Goal: Transaction & Acquisition: Download file/media

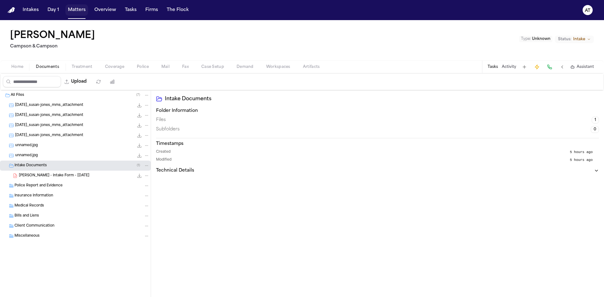
drag, startPoint x: 72, startPoint y: 10, endPoint x: 72, endPoint y: 19, distance: 8.5
click at [72, 10] on button "Matters" at bounding box center [76, 9] width 23 height 11
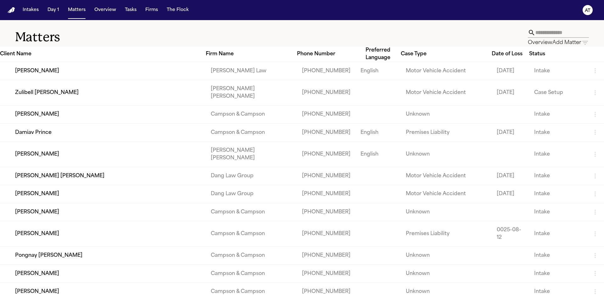
click at [57, 151] on td "[PERSON_NAME]" at bounding box center [103, 154] width 206 height 25
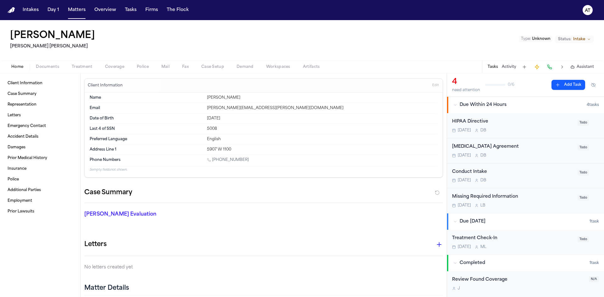
click at [50, 67] on span "Documents" at bounding box center [47, 67] width 23 height 5
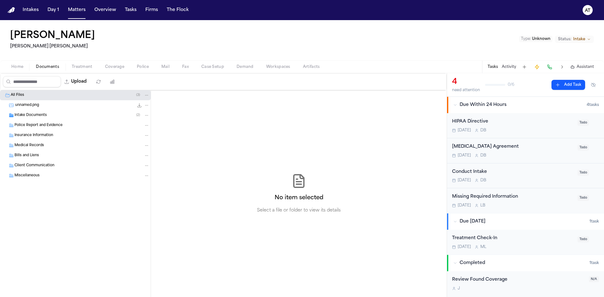
click at [40, 111] on div "Intake Documents ( 2 )" at bounding box center [75, 115] width 151 height 10
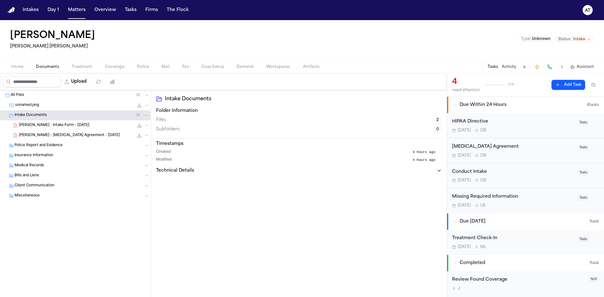
drag, startPoint x: 55, startPoint y: 126, endPoint x: 29, endPoint y: 125, distance: 26.4
click at [29, 125] on span "[PERSON_NAME] - Intake Form - [DATE]" at bounding box center [54, 125] width 70 height 5
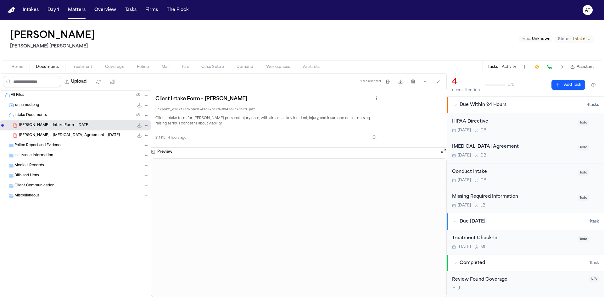
drag, startPoint x: 73, startPoint y: 126, endPoint x: 40, endPoint y: 128, distance: 32.5
click at [40, 128] on span "[PERSON_NAME] - Intake Form - [DATE]" at bounding box center [54, 125] width 70 height 5
drag, startPoint x: 67, startPoint y: 124, endPoint x: 35, endPoint y: 129, distance: 31.8
click at [35, 129] on div "[PERSON_NAME] - Intake Form - [DATE] 21.1 KB • PDF" at bounding box center [75, 126] width 151 height 10
click at [400, 42] on div "[PERSON_NAME] [PERSON_NAME] Type : Unknown Status: Intake" at bounding box center [302, 40] width 604 height 40
